Goal: Navigation & Orientation: Find specific page/section

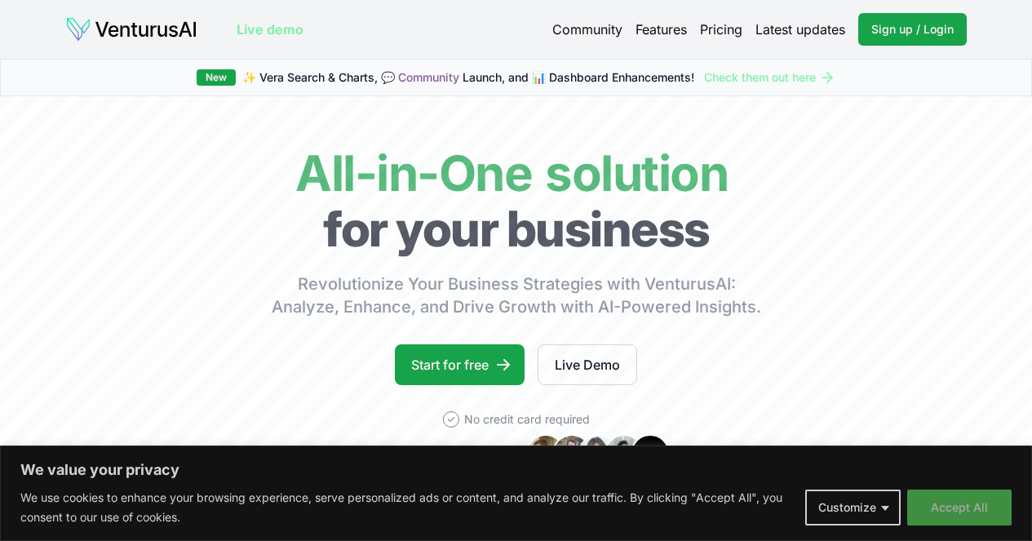
click at [967, 502] on button "Accept All" at bounding box center [959, 507] width 104 height 36
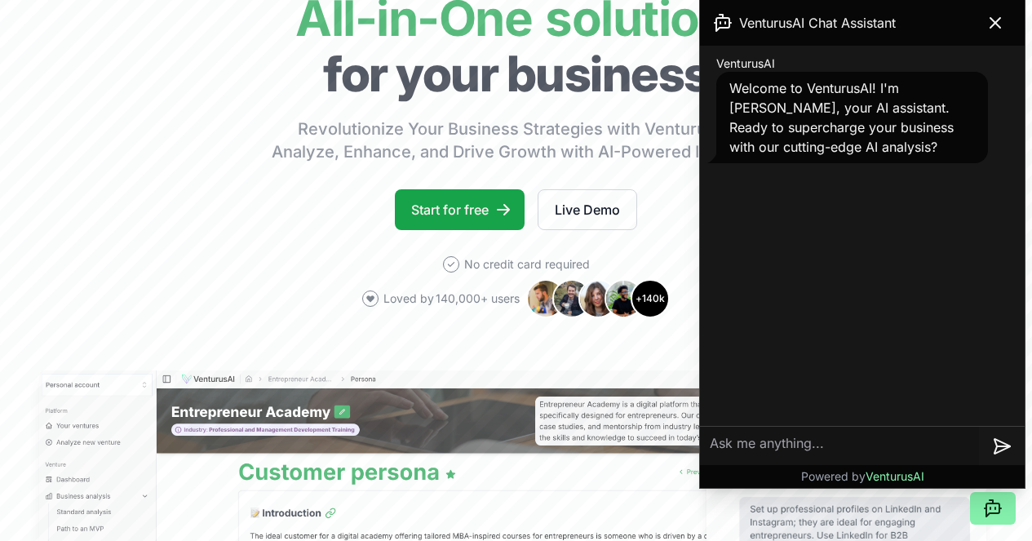
scroll to position [347, 0]
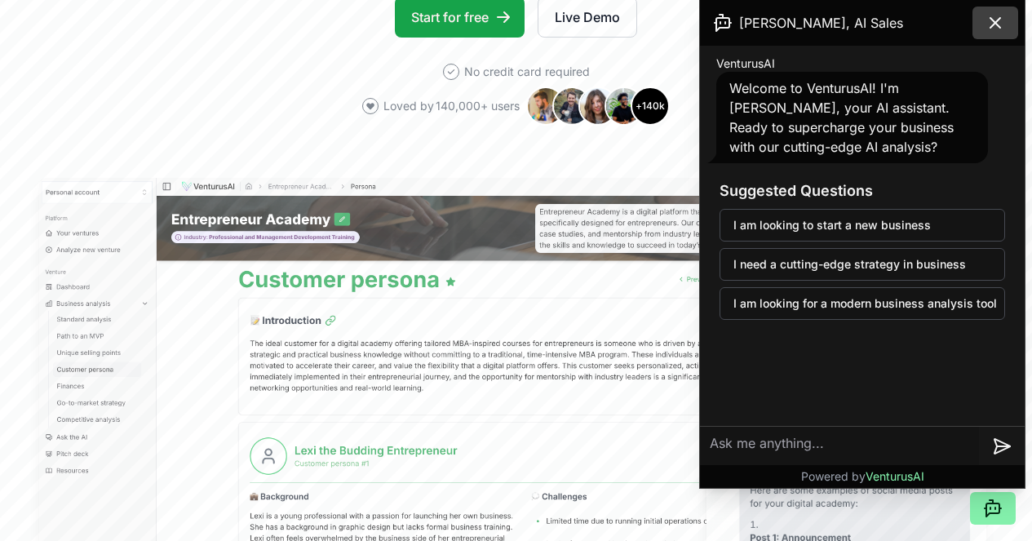
click at [996, 23] on icon at bounding box center [995, 23] width 20 height 20
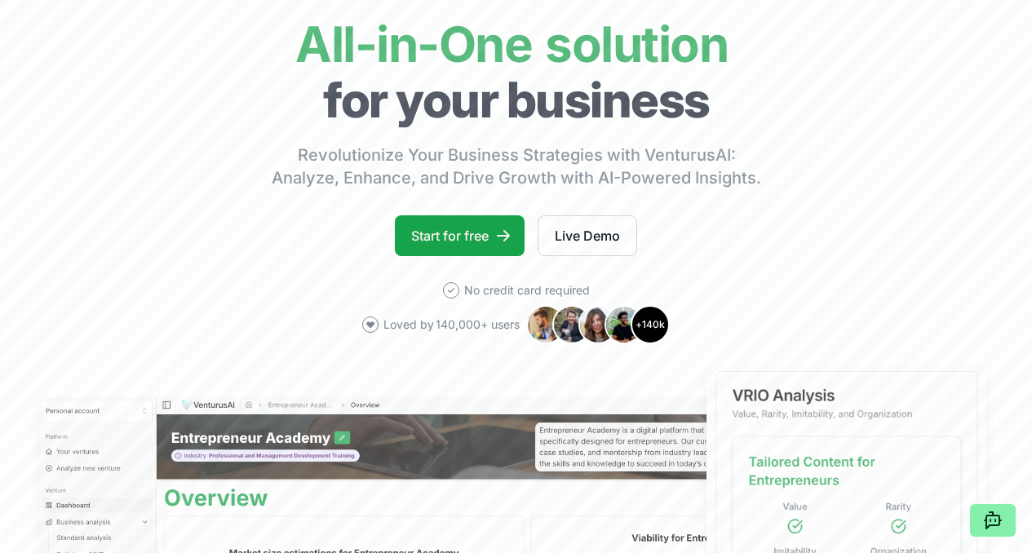
scroll to position [0, 0]
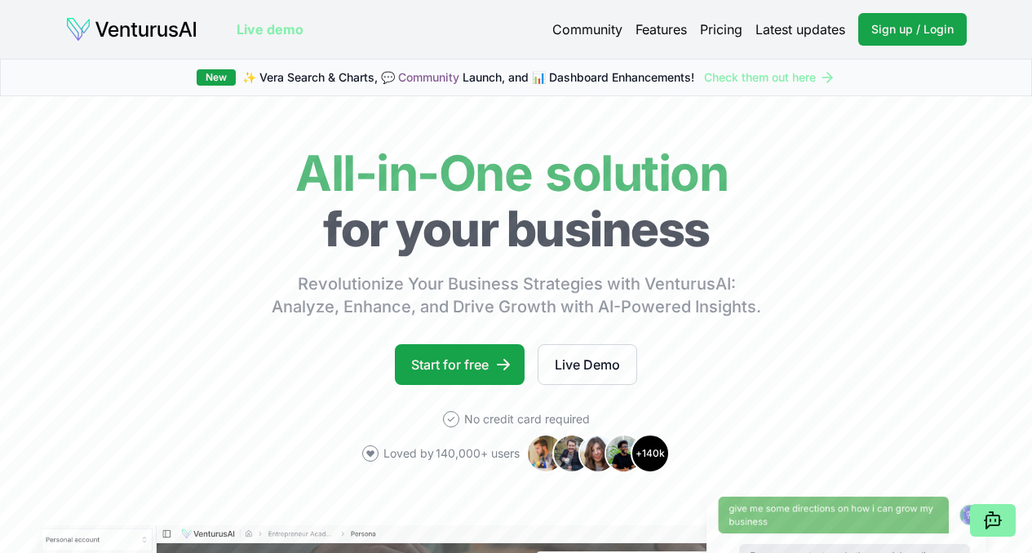
click at [675, 30] on link "Features" at bounding box center [660, 30] width 51 height 20
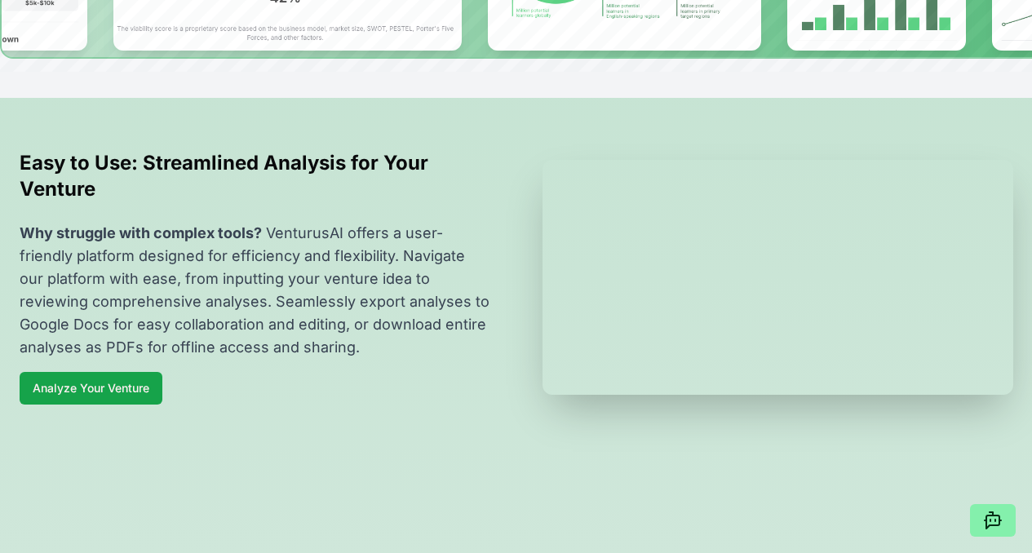
scroll to position [451, 0]
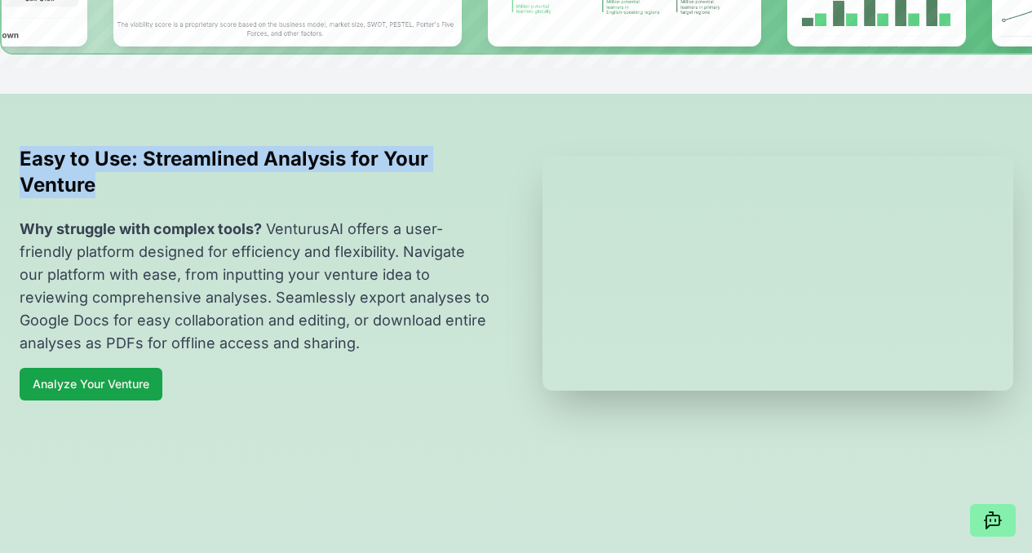
drag, startPoint x: 21, startPoint y: 219, endPoint x: 116, endPoint y: 245, distance: 98.2
click at [116, 198] on h2 "Easy to Use: Streamlined Analysis for Your Venture" at bounding box center [255, 172] width 471 height 52
click at [105, 262] on div at bounding box center [105, 262] width 0 height 0
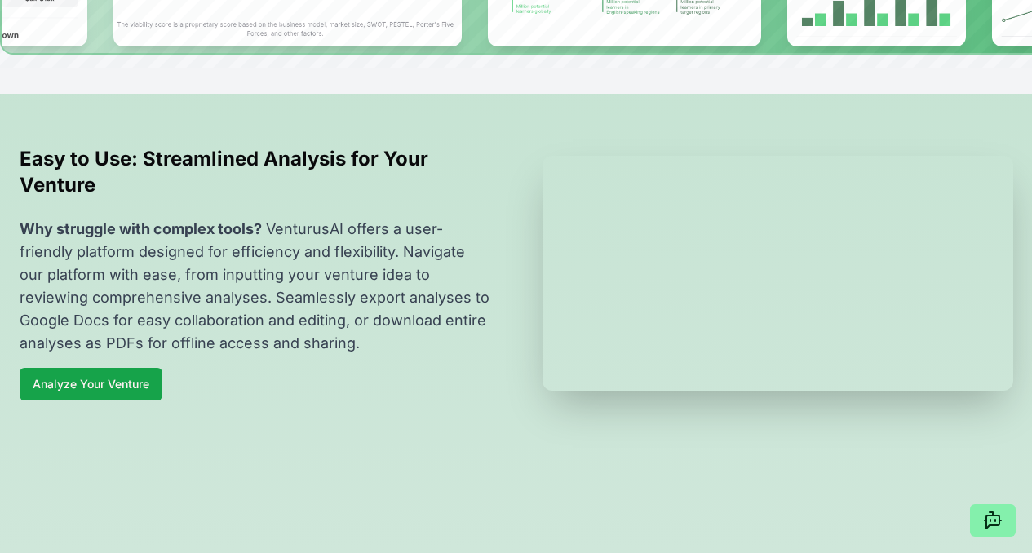
click at [500, 264] on div "Easy to Use: Streamlined Analysis for Your Venture Why struggle with complex to…" at bounding box center [516, 273] width 1006 height 255
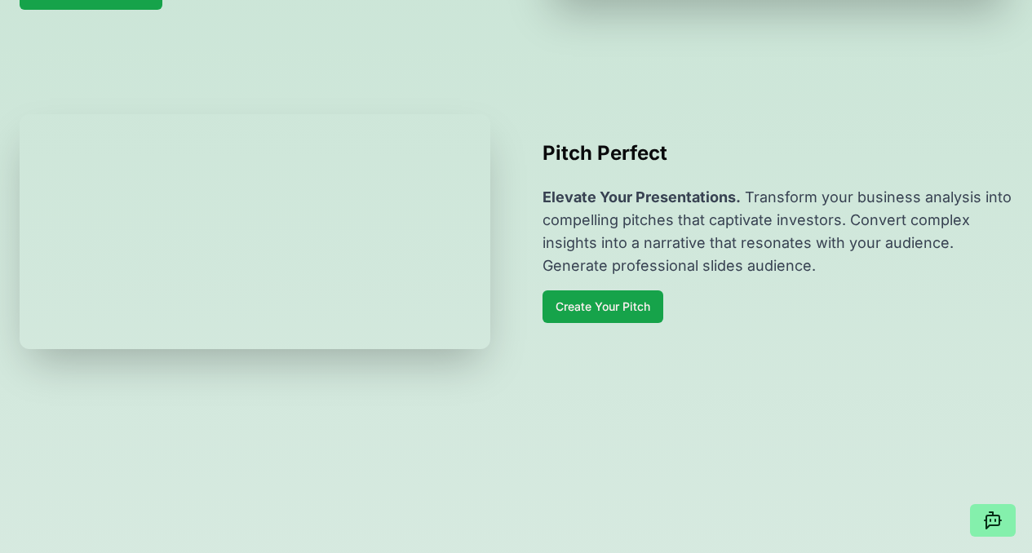
scroll to position [843, 0]
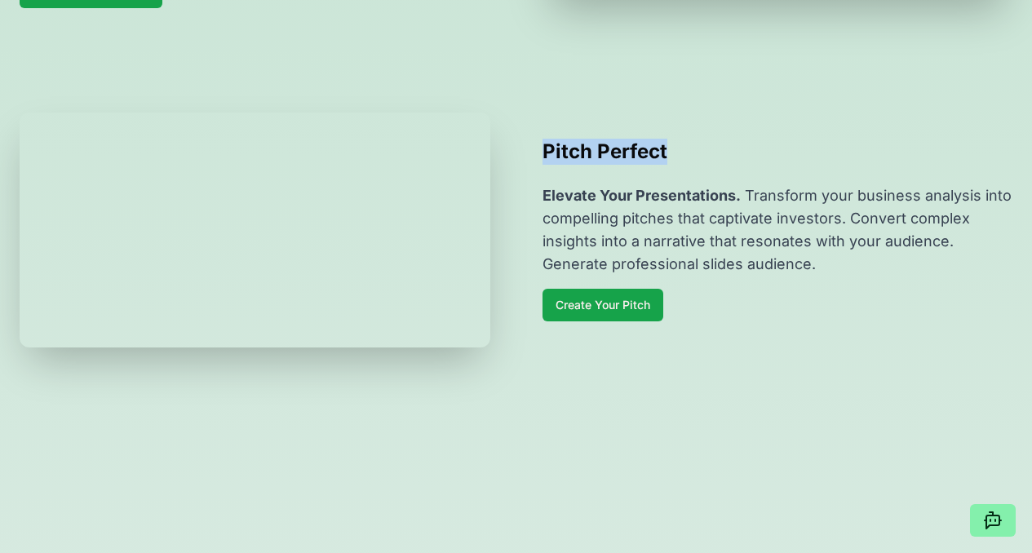
drag, startPoint x: 544, startPoint y: 259, endPoint x: 682, endPoint y: 260, distance: 137.9
click at [682, 165] on h2 "Pitch Perfect" at bounding box center [777, 152] width 471 height 26
click at [671, 226] on div at bounding box center [671, 226] width 0 height 0
click at [755, 230] on div "Pitch Perfect Elevate Your Presentations. Transform your business analysis into…" at bounding box center [516, 230] width 1006 height 235
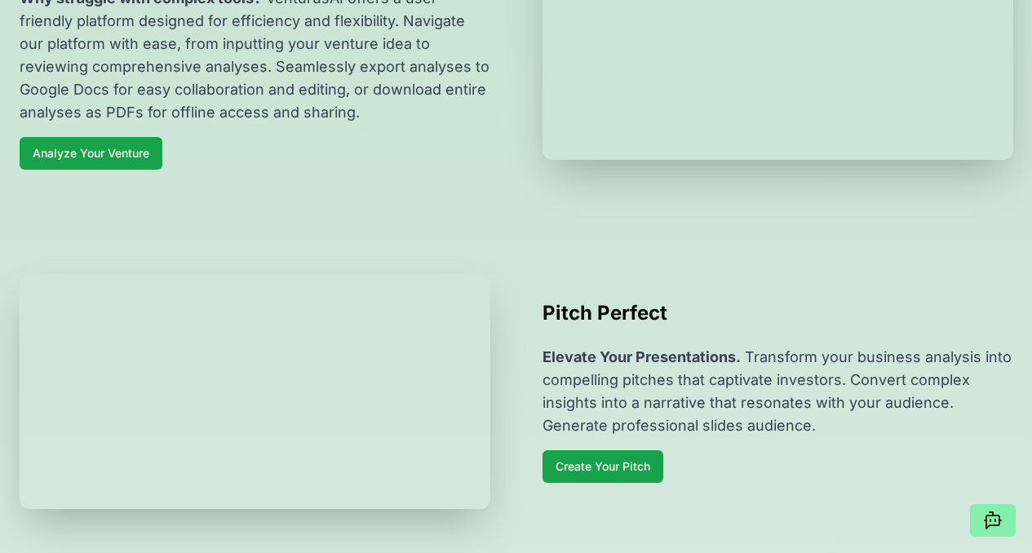
scroll to position [0, 0]
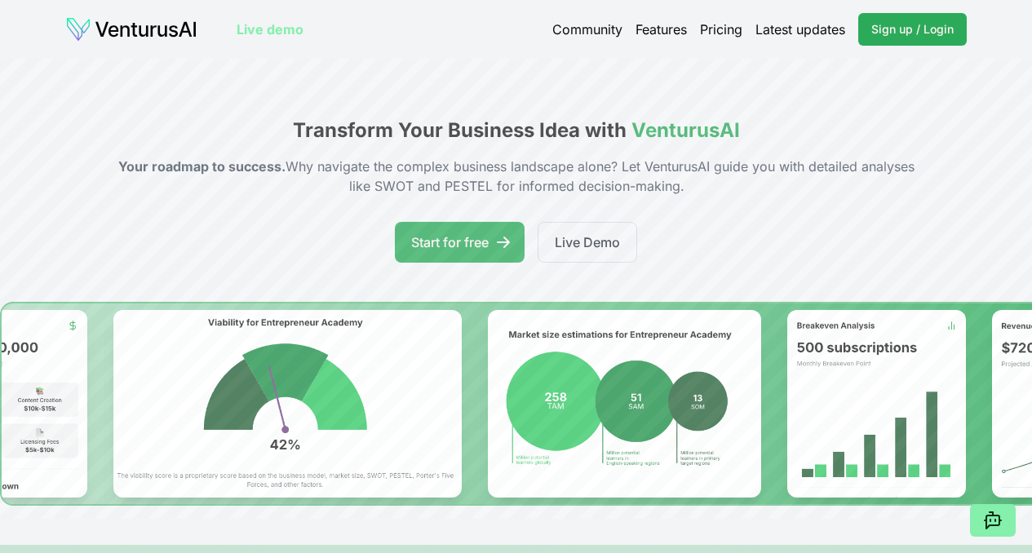
click at [933, 29] on span "Sign up / Login" at bounding box center [912, 29] width 82 height 16
click at [932, 32] on span "Sign up / Login" at bounding box center [912, 29] width 82 height 16
click at [945, 30] on span "Sign up / Login" at bounding box center [912, 29] width 82 height 16
